Goal: Use online tool/utility: Utilize a website feature to perform a specific function

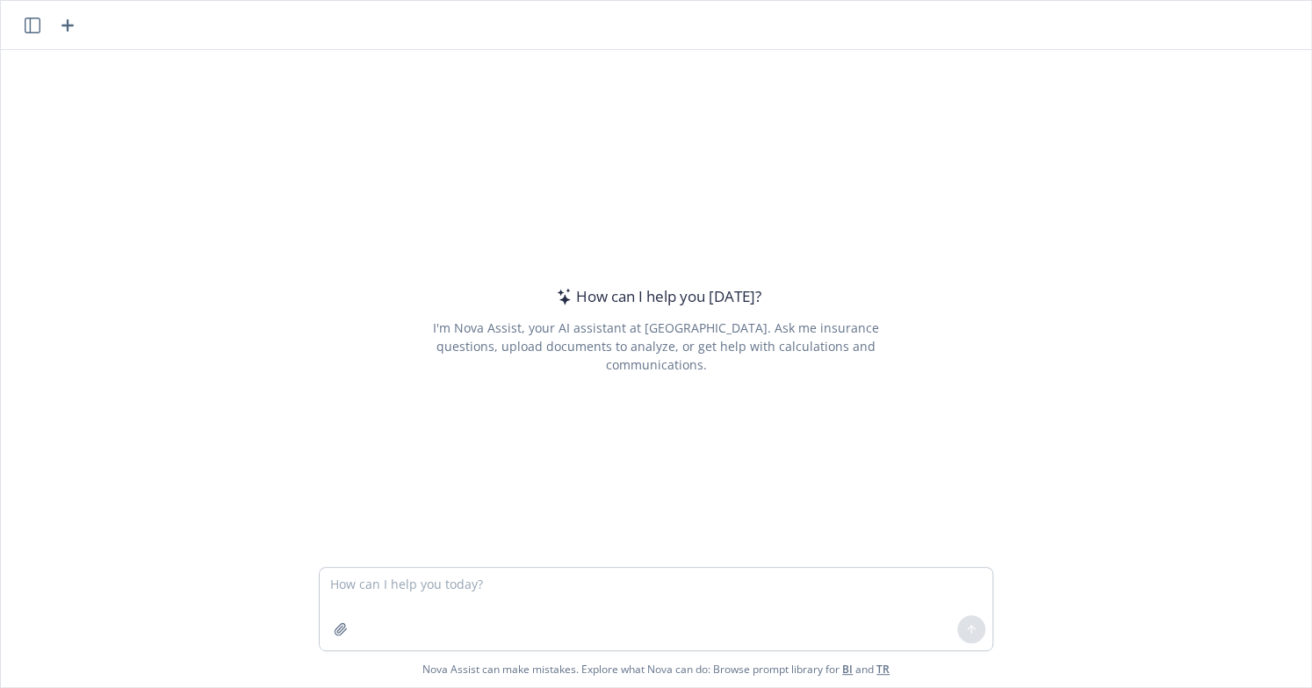
click at [421, 594] on textarea at bounding box center [656, 609] width 673 height 83
type textarea "W"
click at [407, 614] on textarea "Use text to write a Global Benefits Consultant Job Description" at bounding box center [656, 609] width 673 height 83
click at [694, 588] on textarea "Use text to write a Global Benefits Consultant Job Description" at bounding box center [656, 609] width 673 height 83
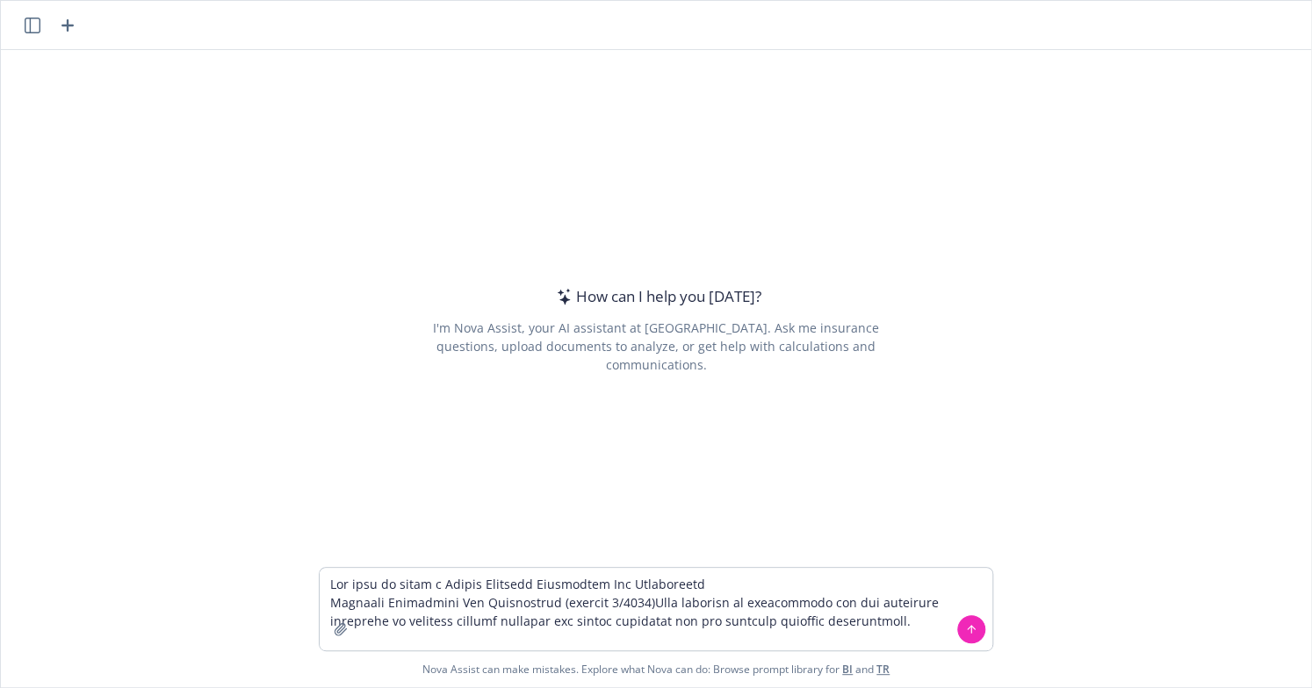
scroll to position [873, 0]
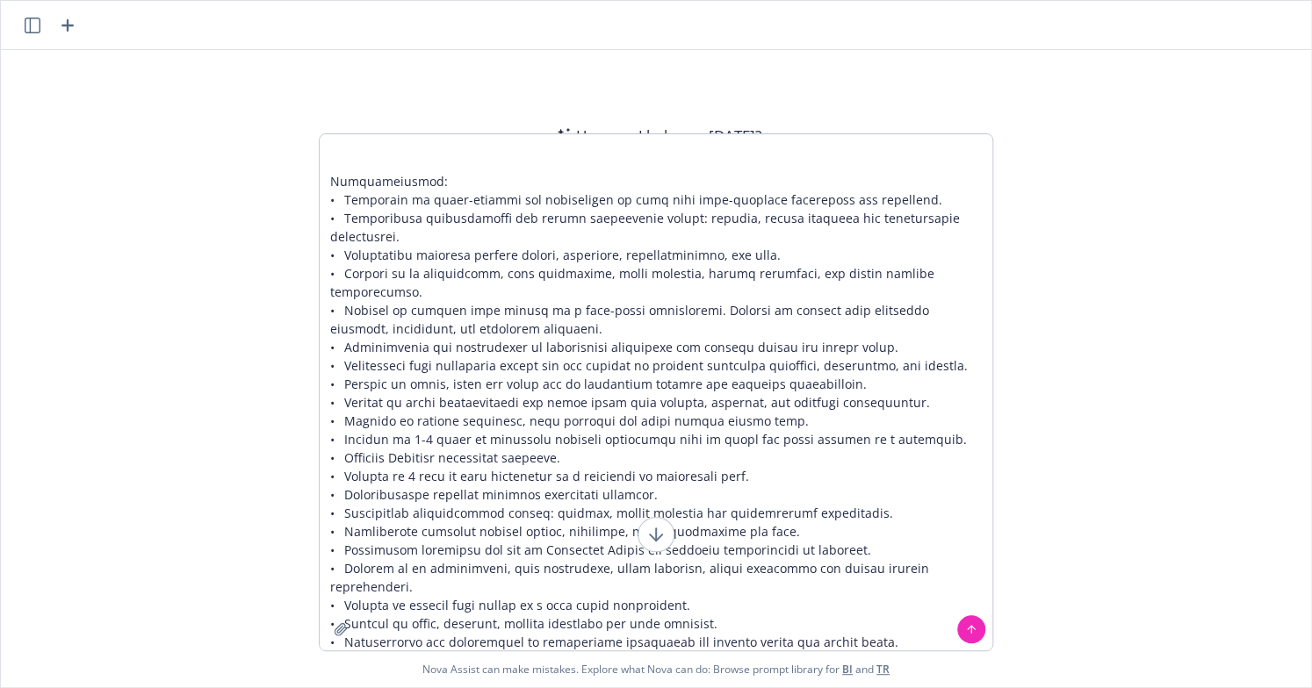
click at [867, 335] on textarea at bounding box center [656, 392] width 673 height 516
drag, startPoint x: 814, startPoint y: 458, endPoint x: 622, endPoint y: -43, distance: 536.6
click at [622, 0] on html "How can I help you [DATE]? I'm Nova Assist, your AI assistant at Newfront. Ask …" at bounding box center [656, 344] width 1312 height 688
type textarea "Lor ipsu do sitam c Adipis Elitsedd Eiusmodtem Inc Utlaboreetd Magnaali Enimadm…"
click at [965, 632] on icon at bounding box center [971, 629] width 12 height 12
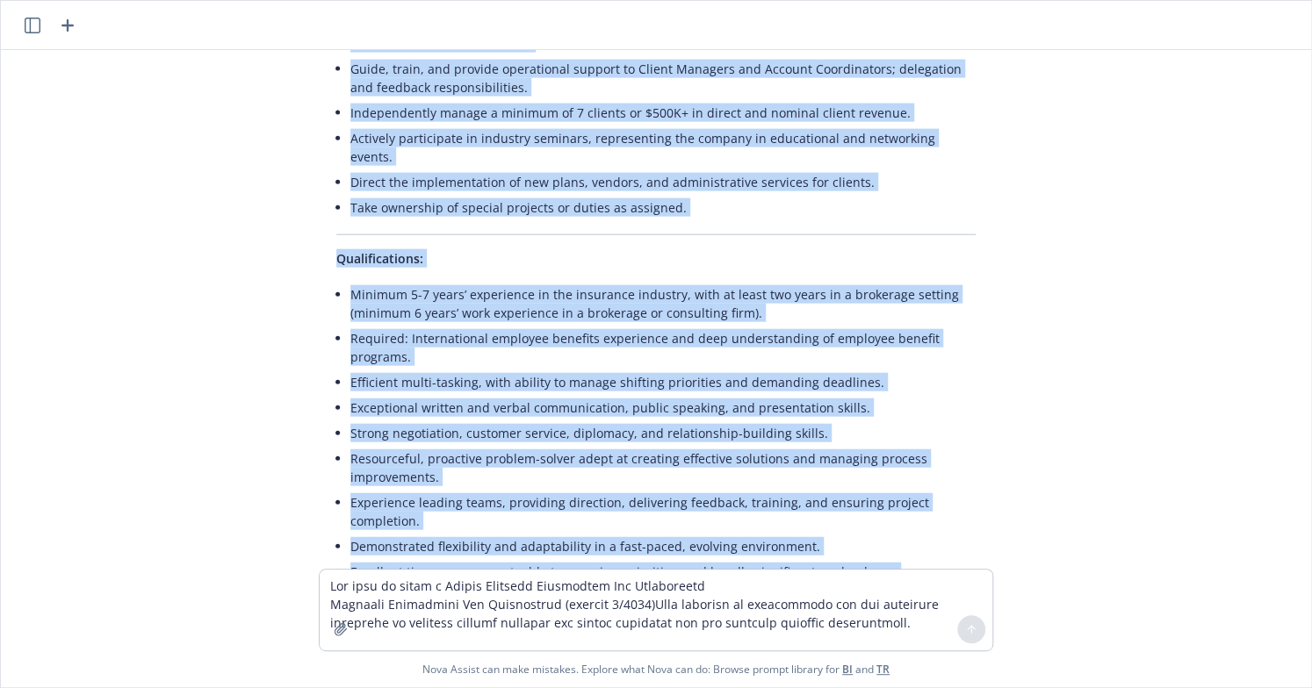
scroll to position [2089, 0]
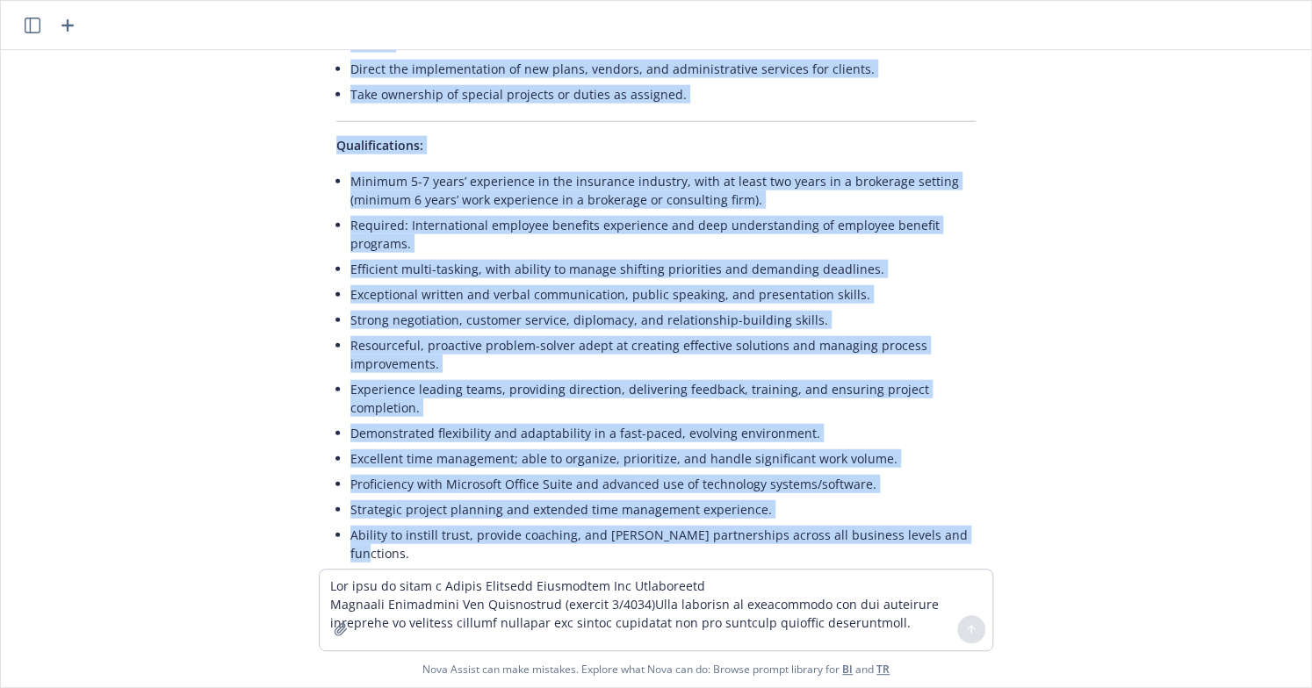
drag, startPoint x: 322, startPoint y: 218, endPoint x: 941, endPoint y: 450, distance: 660.9
copy div "Loremi Dolorsit Ametconsec – Adi Elitseddoei Tempori: 8/2515 Utlabore Etdolore:…"
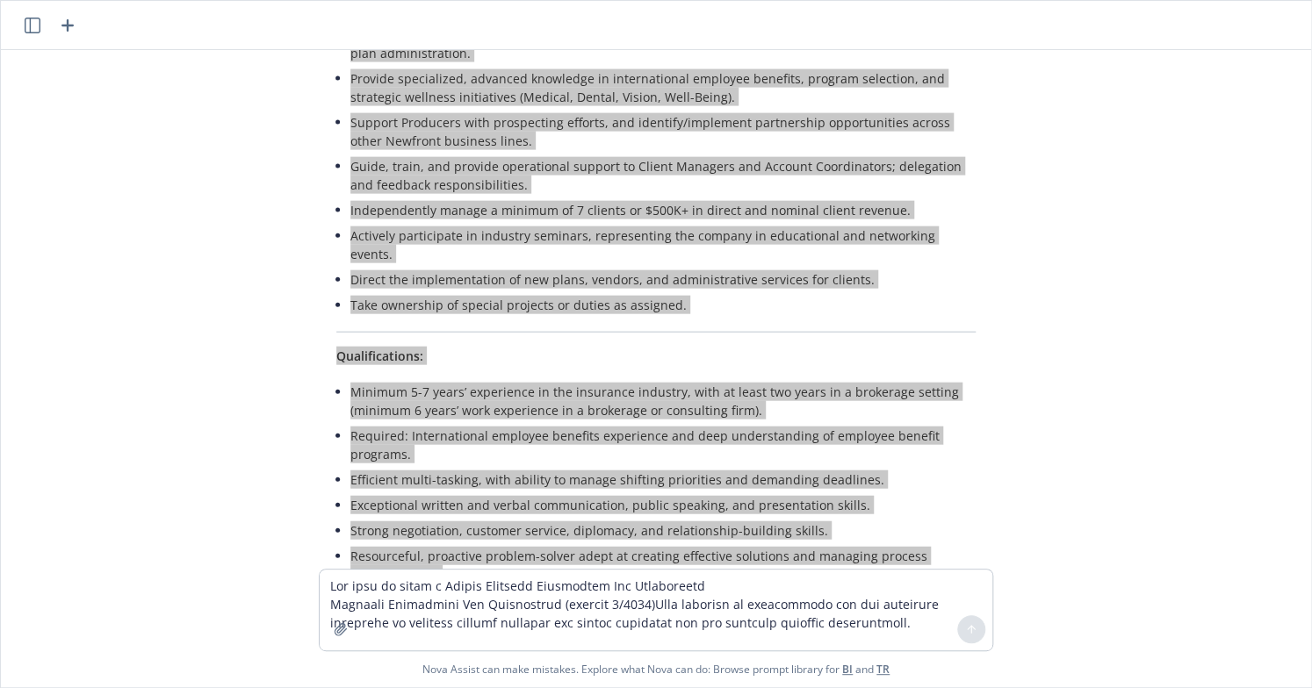
scroll to position [1825, 0]
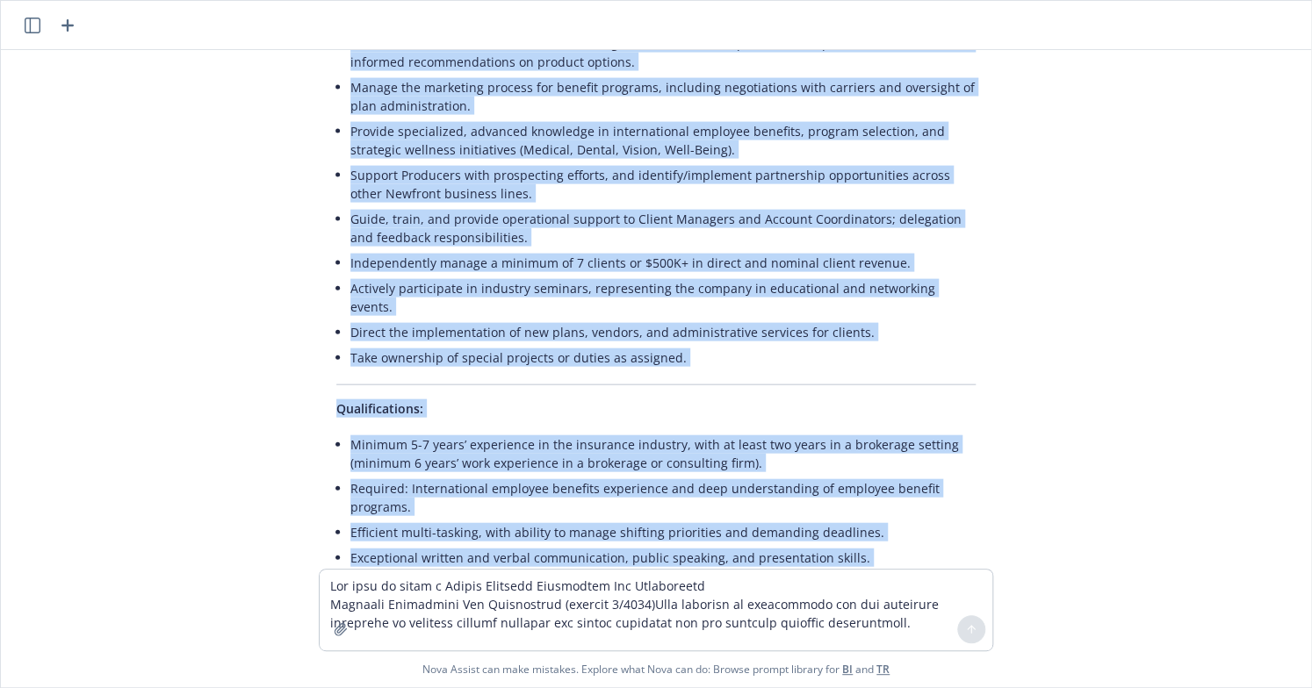
click at [501, 276] on li "Actively participate in industry seminars, representing the company in educatio…" at bounding box center [662, 298] width 625 height 44
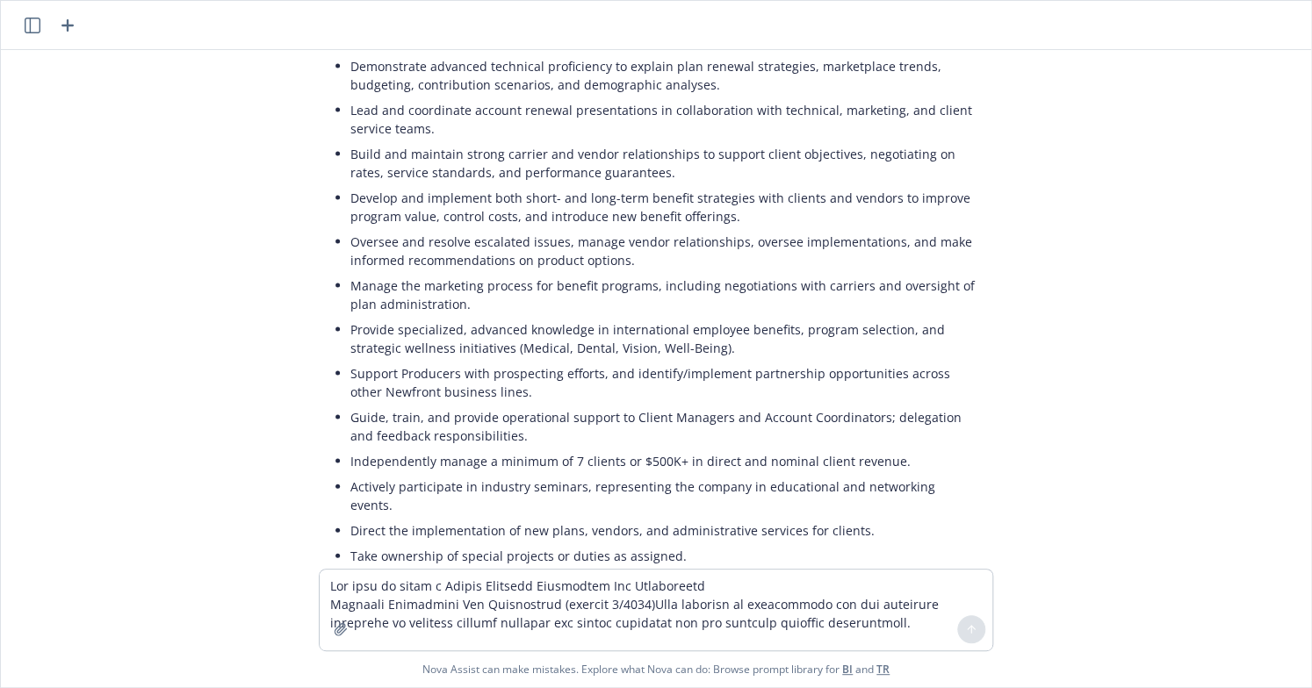
scroll to position [1562, 0]
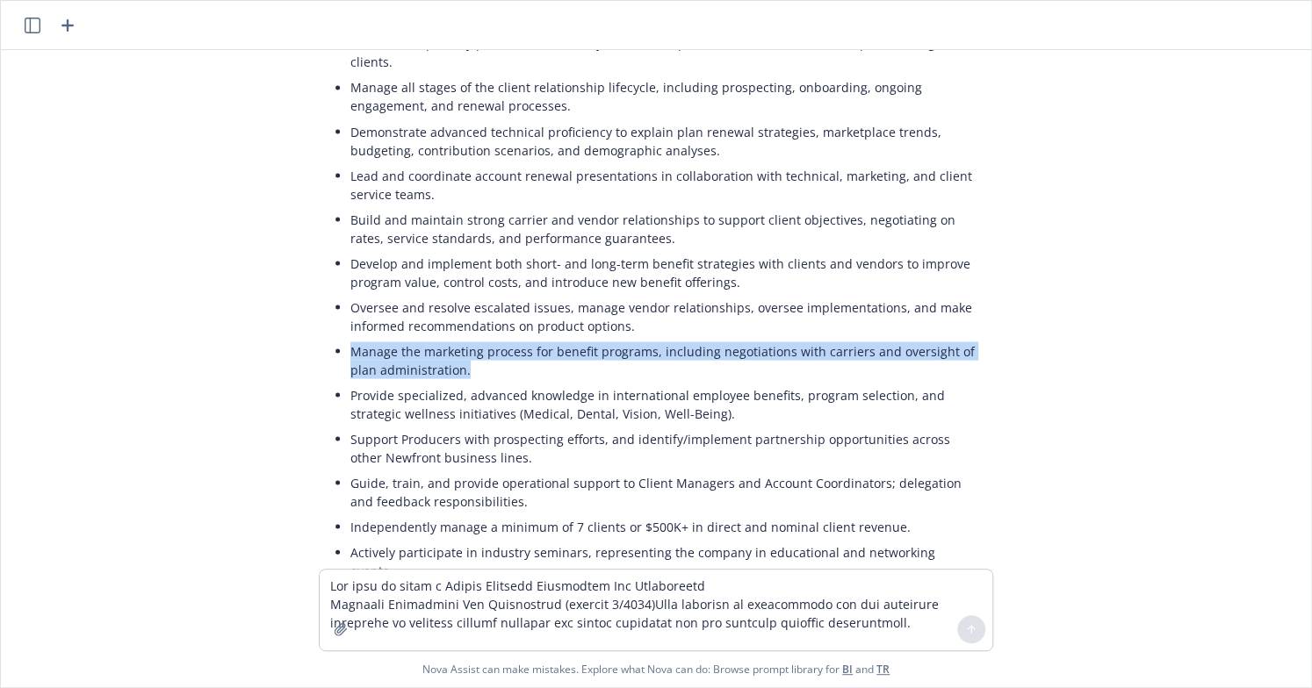
drag, startPoint x: 337, startPoint y: 268, endPoint x: 471, endPoint y: 294, distance: 136.0
click at [471, 338] on li "Manage the marketing process for benefit programs, including negotiations with …" at bounding box center [662, 360] width 625 height 44
copy li "Manage the marketing process for benefit programs, including negotiations with …"
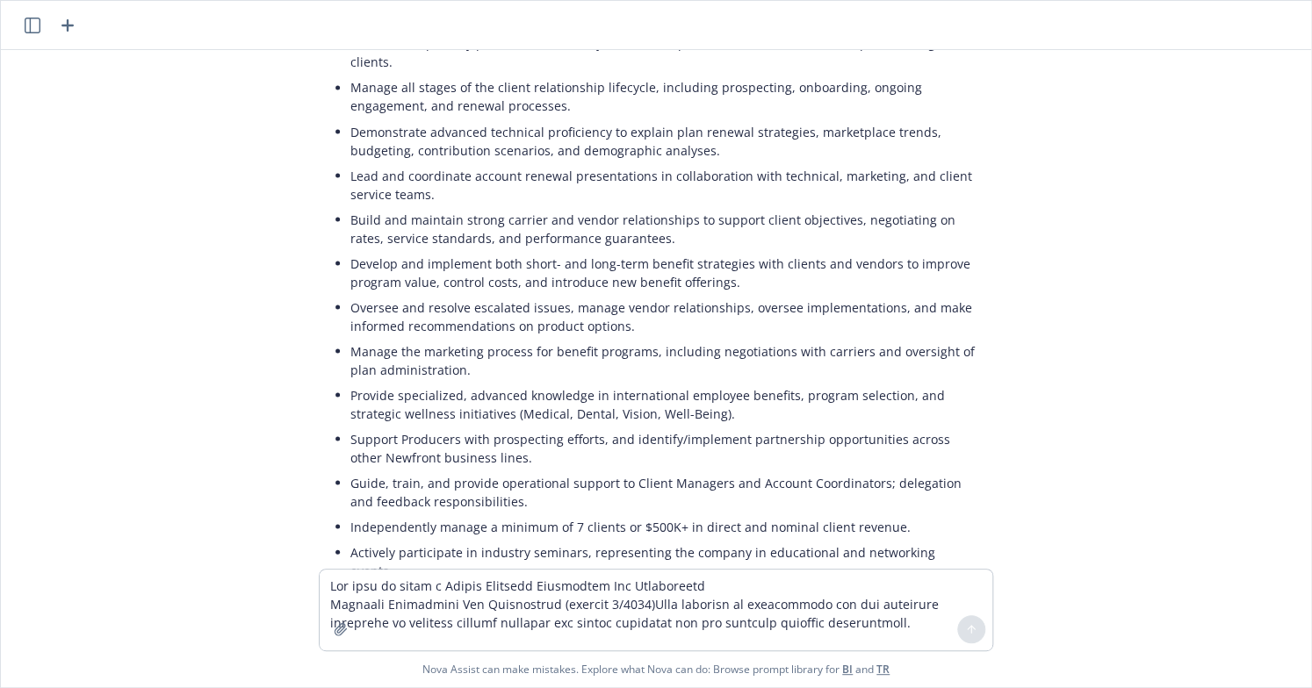
drag, startPoint x: 363, startPoint y: 185, endPoint x: 432, endPoint y: 107, distance: 103.9
click at [363, 250] on li "Develop and implement both short- and long-term benefit strategies with clients…" at bounding box center [662, 272] width 625 height 44
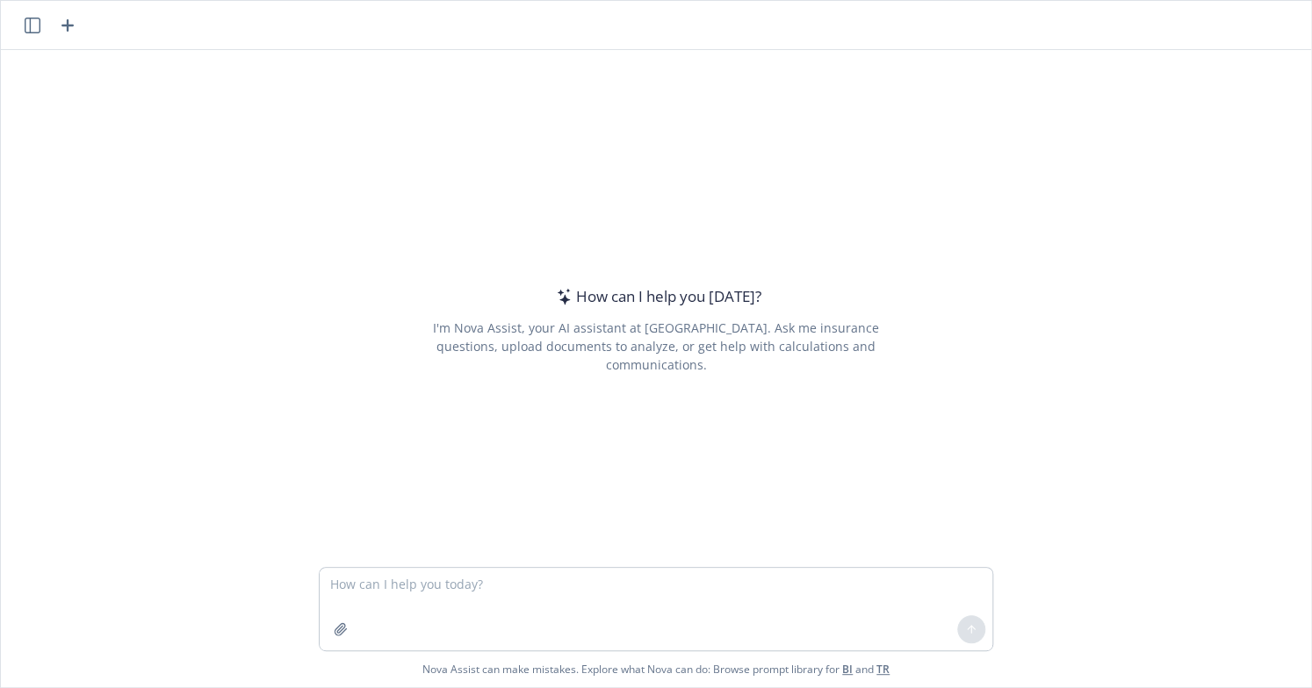
click at [513, 252] on div "How can I help you [DATE]? I'm Nova Assist, your AI assistant at Newfront. Ask …" at bounding box center [656, 329] width 674 height 391
